Goal: Transaction & Acquisition: Purchase product/service

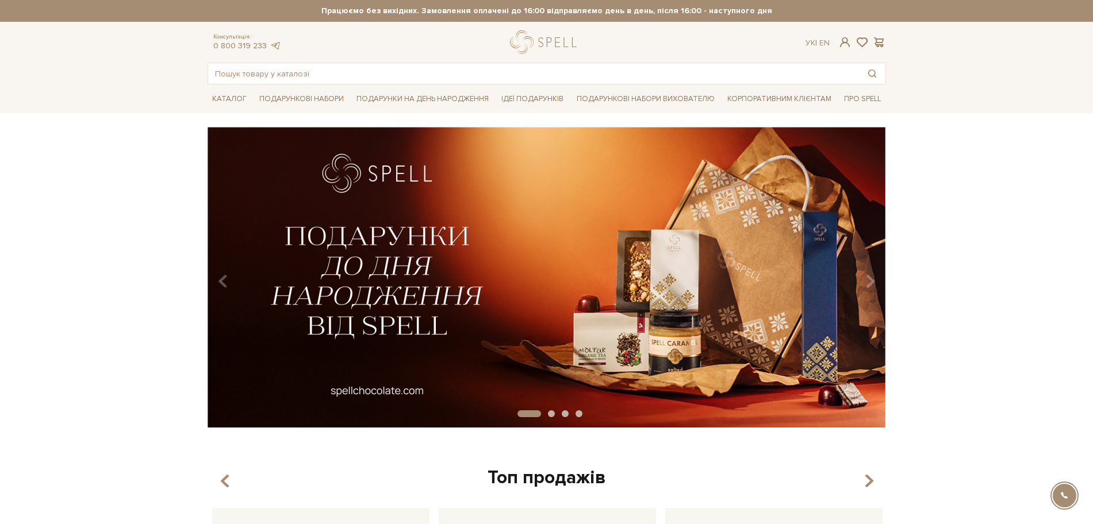
click at [253, 73] on input "text" at bounding box center [533, 73] width 651 height 21
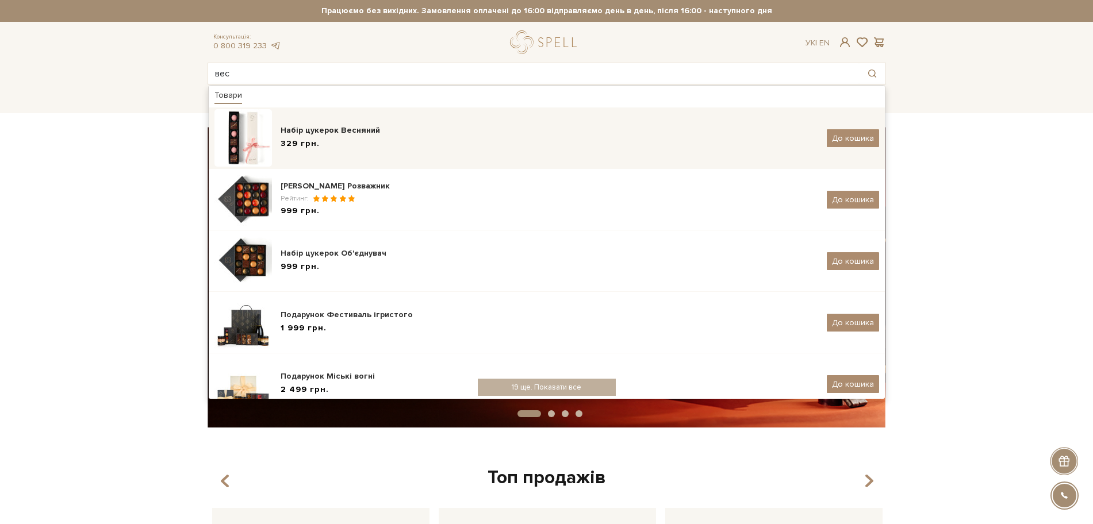
type input "вес"
click at [325, 152] on div "Набір цукерок Весняний 329 грн. До кошика" at bounding box center [546, 137] width 664 height 57
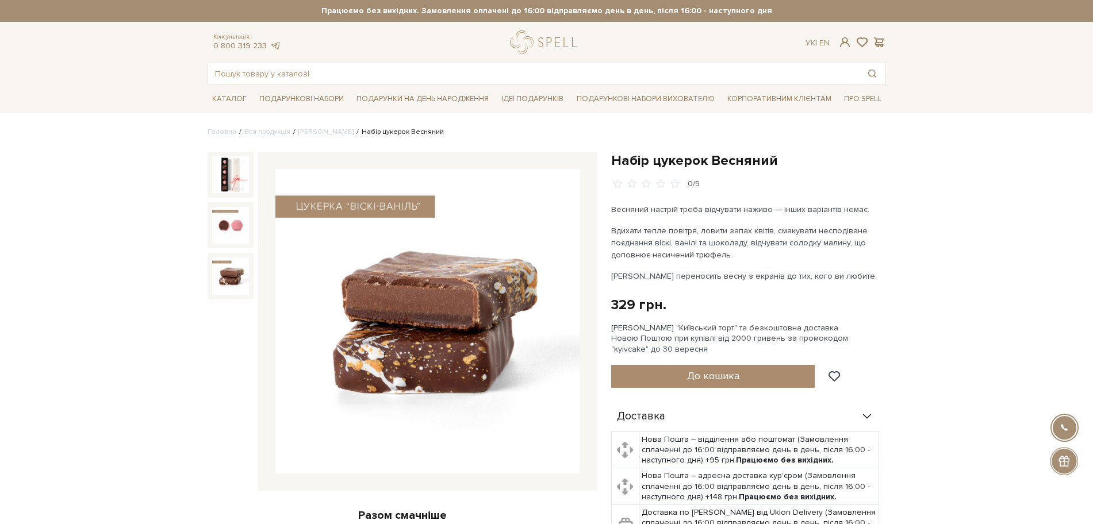
click at [221, 274] on img at bounding box center [230, 275] width 37 height 37
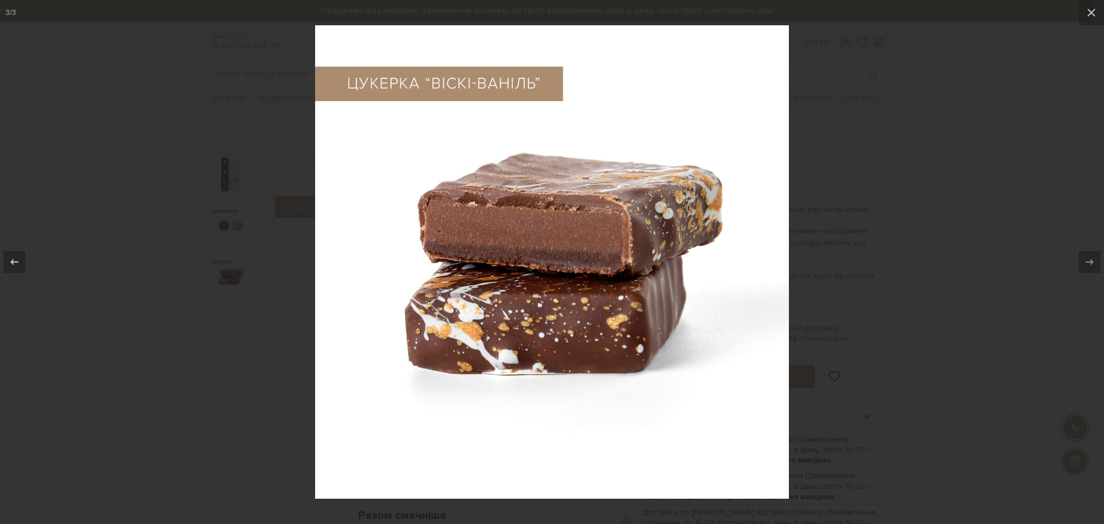
click at [151, 346] on div at bounding box center [552, 262] width 1104 height 524
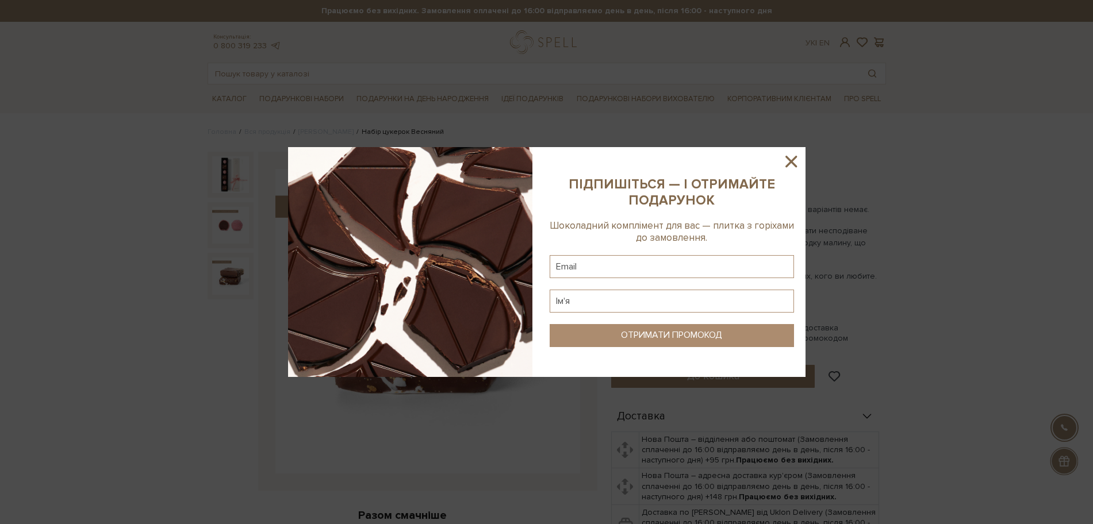
click at [787, 160] on icon at bounding box center [791, 162] width 20 height 20
